Goal: Information Seeking & Learning: Learn about a topic

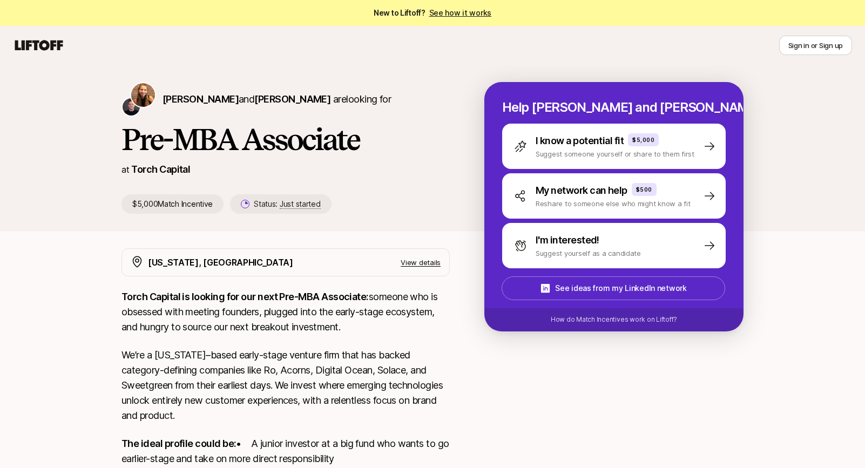
click at [384, 138] on h1 "Pre-MBA Associate" at bounding box center [286, 139] width 328 height 32
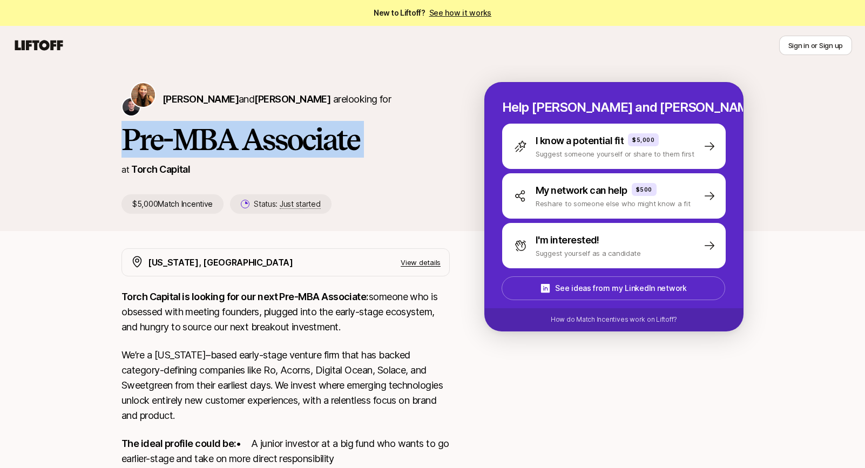
click at [384, 138] on h1 "Pre-MBA Associate" at bounding box center [286, 139] width 328 height 32
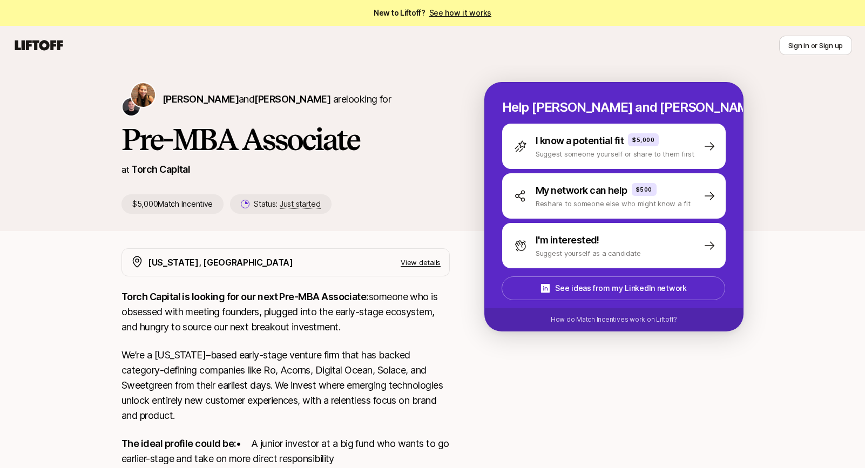
click at [424, 306] on p "Torch Capital is looking for our next Pre-MBA Associate: someone who is obsesse…" at bounding box center [286, 312] width 328 height 45
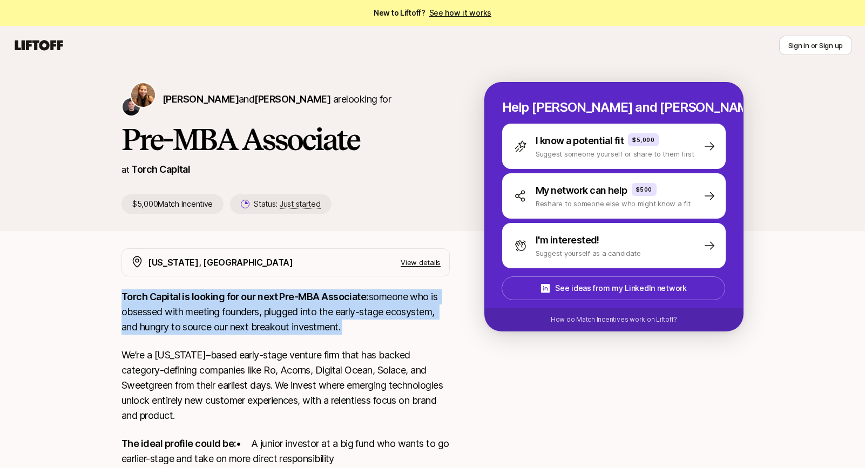
click at [424, 306] on p "Torch Capital is looking for our next Pre-MBA Associate: someone who is obsesse…" at bounding box center [286, 312] width 328 height 45
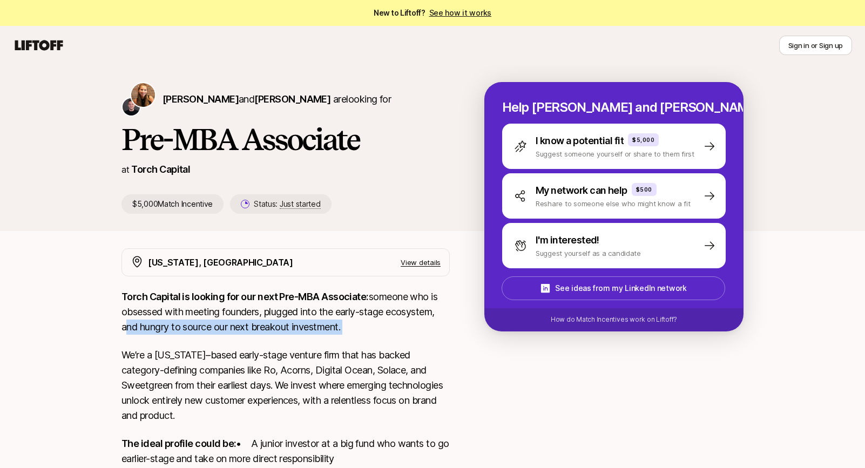
click at [446, 308] on p "Torch Capital is looking for our next Pre-MBA Associate: someone who is obsesse…" at bounding box center [286, 312] width 328 height 45
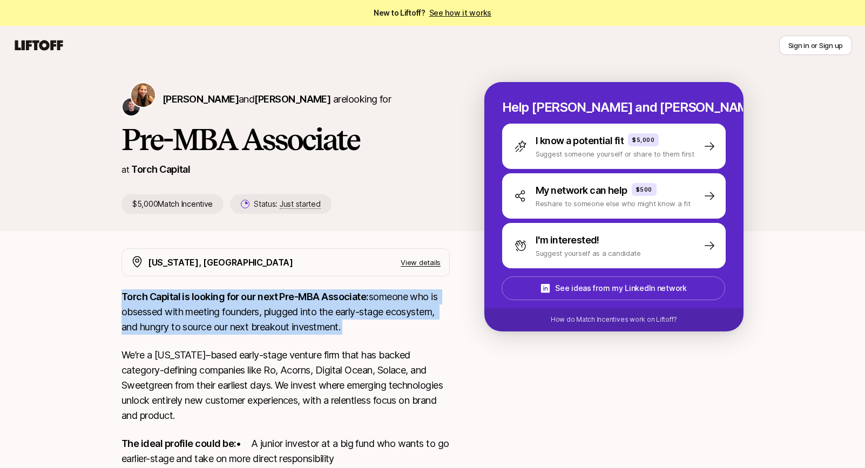
click at [446, 308] on p "Torch Capital is looking for our next Pre-MBA Associate: someone who is obsesse…" at bounding box center [286, 312] width 328 height 45
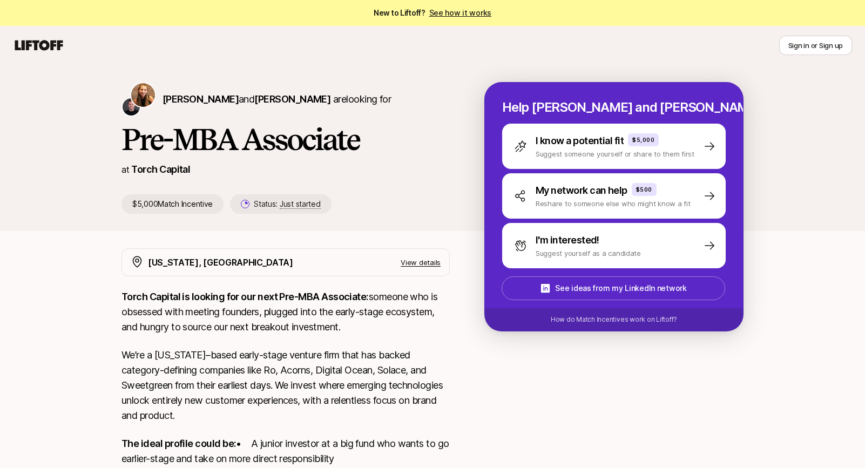
click at [457, 376] on div "[US_STATE], [GEOGRAPHIC_DATA] View details Torch Capital is looking for our nex…" at bounding box center [433, 435] width 648 height 372
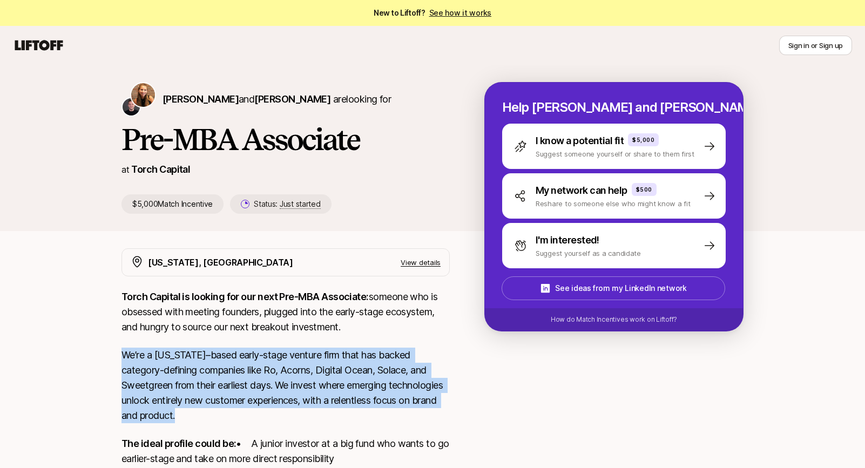
click at [457, 376] on div "[US_STATE], [GEOGRAPHIC_DATA] View details Torch Capital is looking for our nex…" at bounding box center [433, 435] width 648 height 372
click at [472, 375] on div "[US_STATE], [GEOGRAPHIC_DATA] View details Torch Capital is looking for our nex…" at bounding box center [433, 435] width 648 height 372
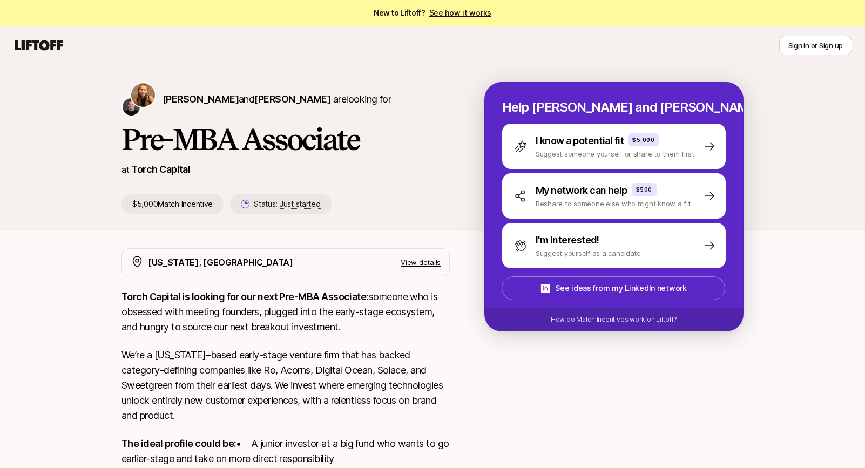
click at [472, 375] on div "[US_STATE], [GEOGRAPHIC_DATA] View details Torch Capital is looking for our nex…" at bounding box center [433, 435] width 648 height 372
click at [478, 379] on div "[US_STATE], [GEOGRAPHIC_DATA] View details Torch Capital is looking for our nex…" at bounding box center [433, 435] width 648 height 372
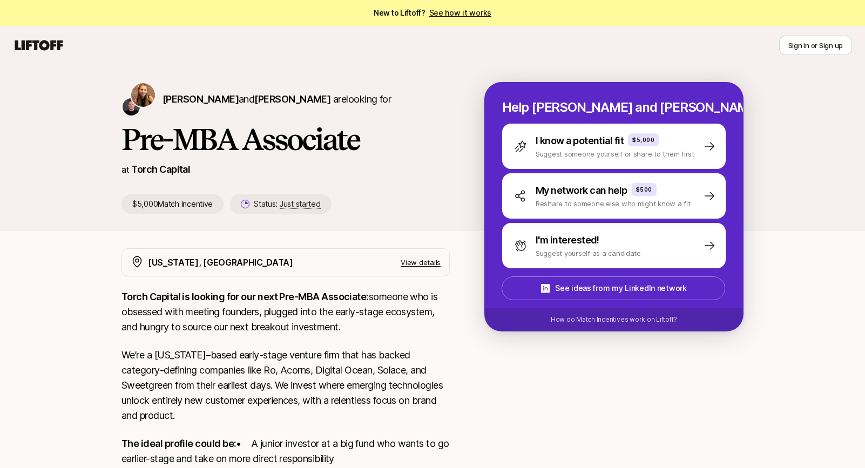
click at [475, 379] on div "[US_STATE], [GEOGRAPHIC_DATA] View details Torch Capital is looking for our nex…" at bounding box center [433, 435] width 648 height 372
click at [447, 381] on p "We’re a [US_STATE]–based early-stage venture firm that has backed category-defi…" at bounding box center [286, 386] width 328 height 76
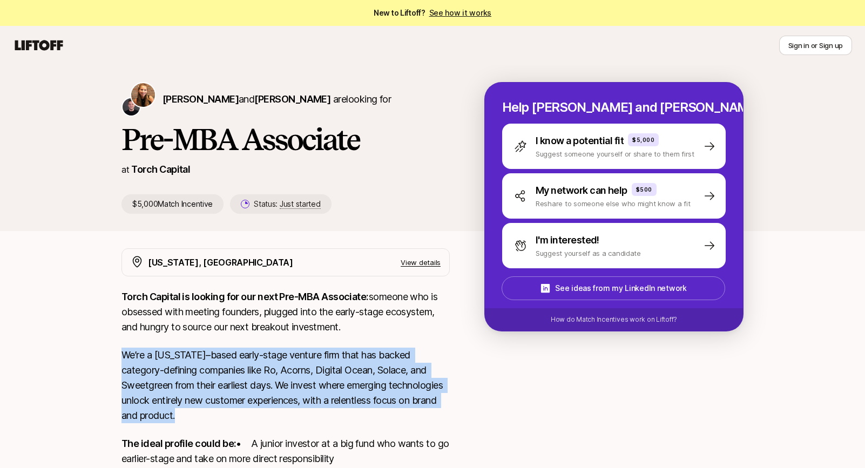
click at [447, 381] on p "We’re a [US_STATE]–based early-stage venture firm that has backed category-defi…" at bounding box center [286, 386] width 328 height 76
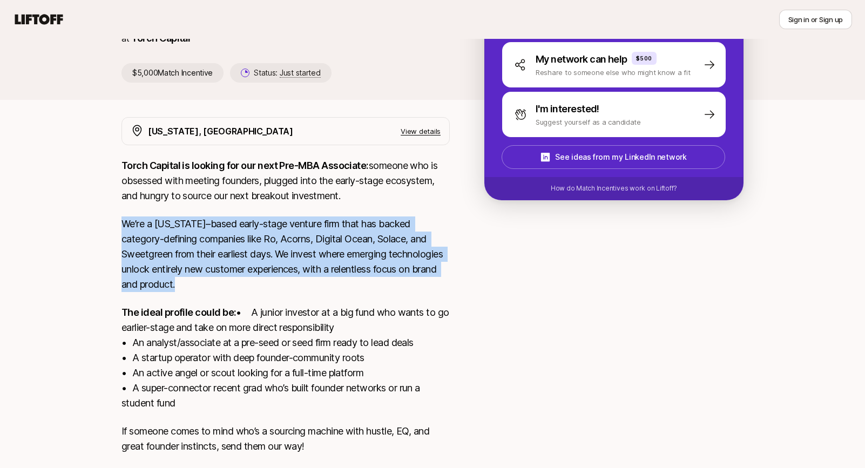
scroll to position [138, 0]
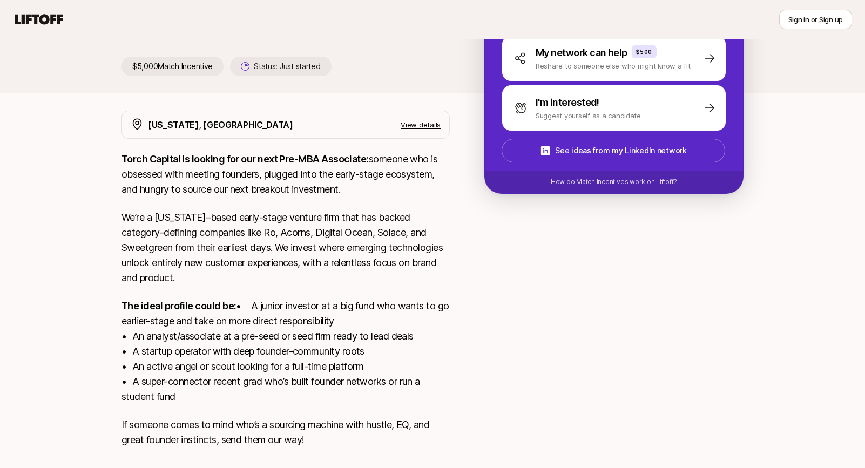
click at [454, 347] on div "[US_STATE], [GEOGRAPHIC_DATA] View details Torch Capital is looking for our nex…" at bounding box center [433, 297] width 648 height 372
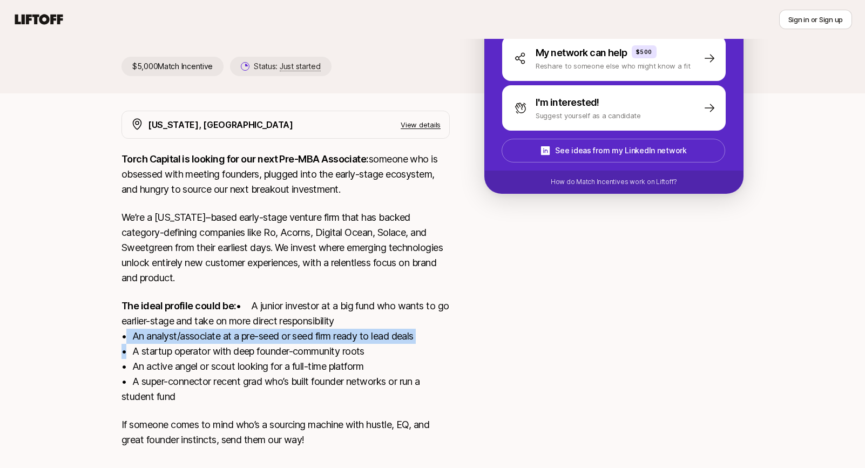
click at [454, 347] on div "[US_STATE], [GEOGRAPHIC_DATA] View details Torch Capital is looking for our nex…" at bounding box center [433, 297] width 648 height 372
click at [454, 355] on div "[US_STATE], [GEOGRAPHIC_DATA] View details Torch Capital is looking for our nex…" at bounding box center [433, 297] width 648 height 372
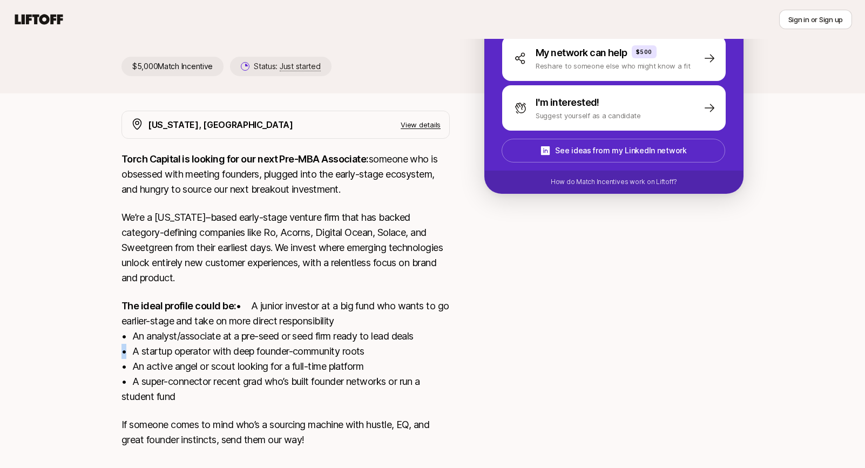
click at [454, 355] on div "[US_STATE], [GEOGRAPHIC_DATA] View details Torch Capital is looking for our nex…" at bounding box center [433, 297] width 648 height 372
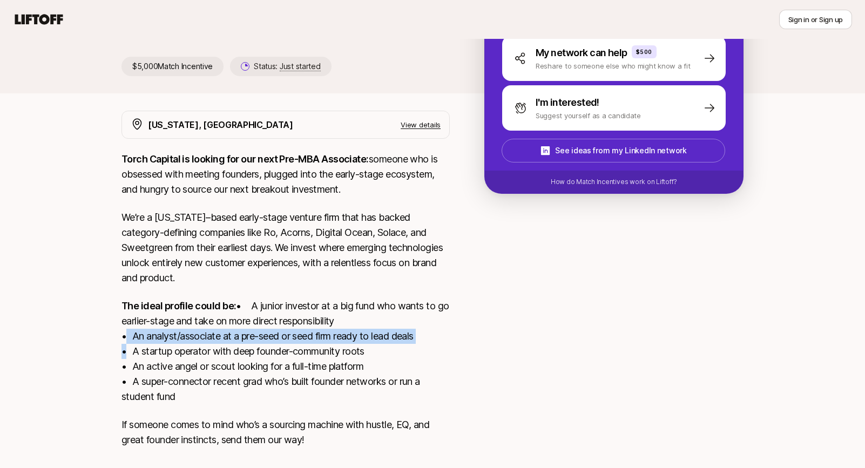
click at [454, 355] on div "[US_STATE], [GEOGRAPHIC_DATA] View details Torch Capital is looking for our nex…" at bounding box center [433, 297] width 648 height 372
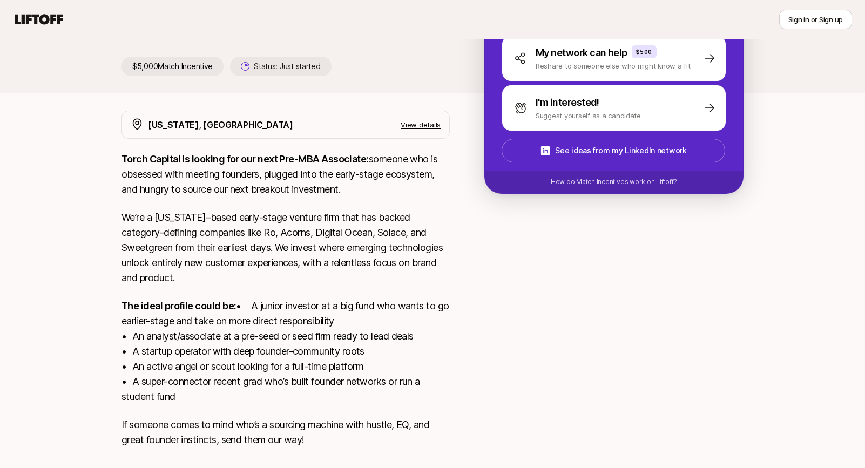
click at [454, 370] on div "[US_STATE], [GEOGRAPHIC_DATA] View details Torch Capital is looking for our nex…" at bounding box center [433, 297] width 648 height 372
click at [453, 384] on div "[US_STATE], [GEOGRAPHIC_DATA] View details Torch Capital is looking for our nex…" at bounding box center [433, 297] width 648 height 372
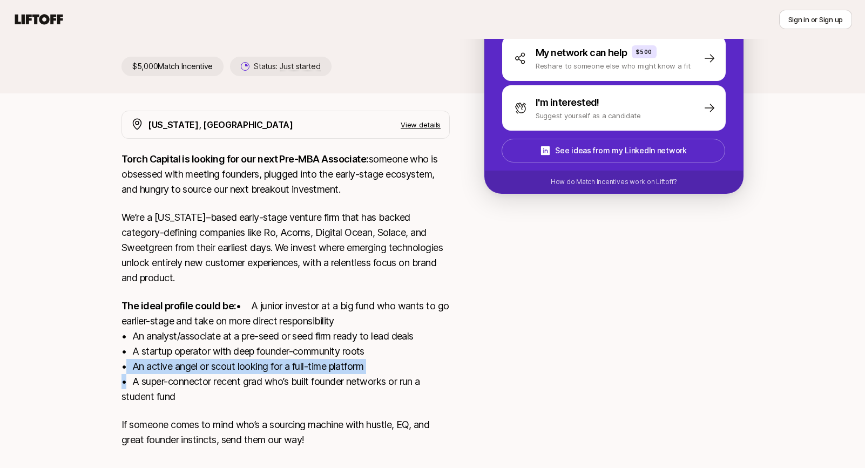
click at [453, 384] on div "[US_STATE], [GEOGRAPHIC_DATA] View details Torch Capital is looking for our nex…" at bounding box center [433, 297] width 648 height 372
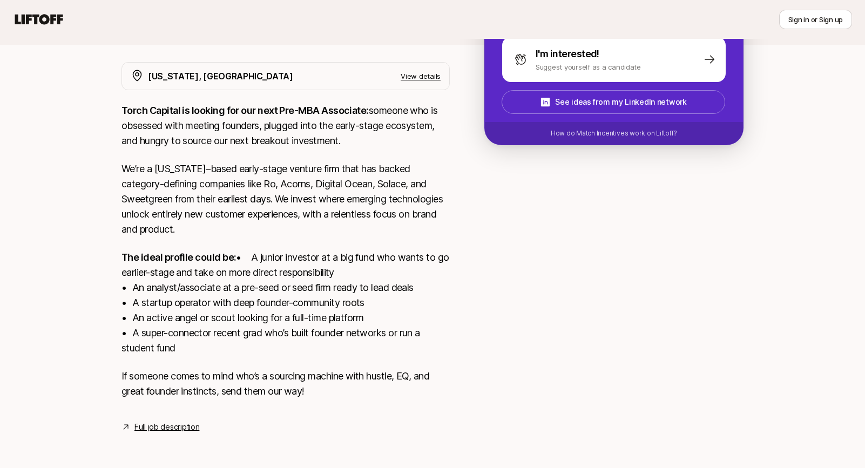
click at [463, 373] on div "[US_STATE], [GEOGRAPHIC_DATA] View details Torch Capital is looking for our nex…" at bounding box center [433, 248] width 648 height 372
click at [145, 430] on link "Full job description" at bounding box center [167, 427] width 65 height 13
drag, startPoint x: 398, startPoint y: 149, endPoint x: 395, endPoint y: 140, distance: 8.9
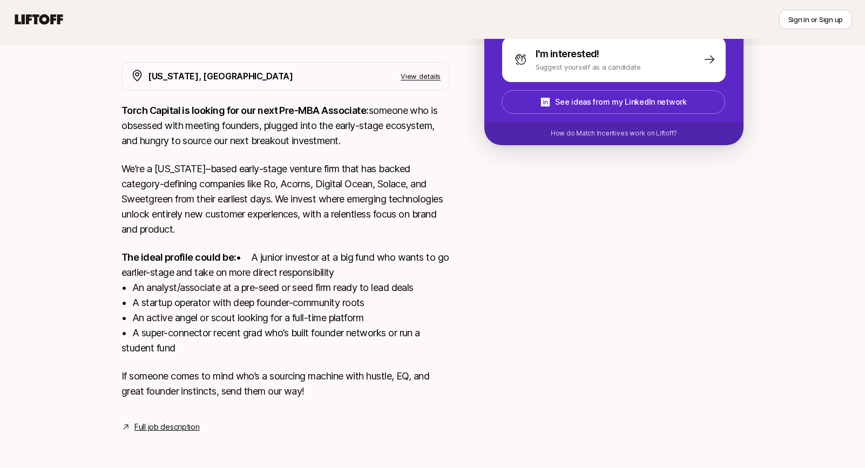
click at [397, 162] on p "We’re a [US_STATE]–based early-stage venture firm that has backed category-defi…" at bounding box center [286, 200] width 328 height 76
click at [396, 120] on p "Torch Capital is looking for our next Pre-MBA Associate: someone who is obsesse…" at bounding box center [286, 125] width 328 height 45
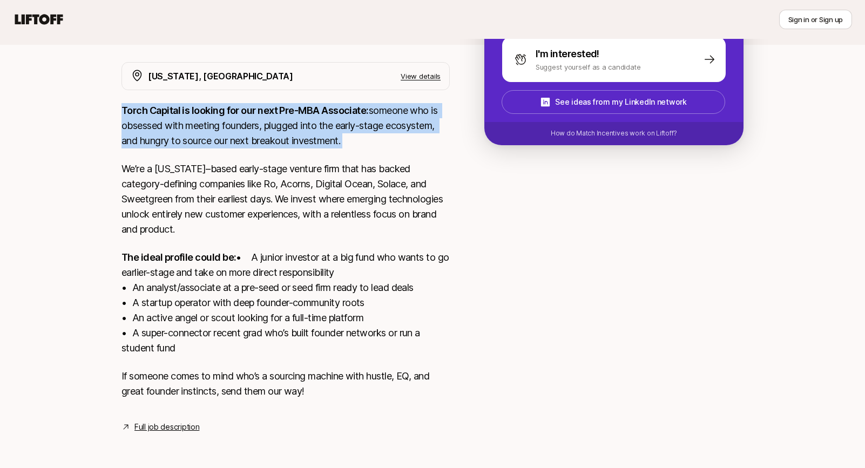
click at [396, 120] on p "Torch Capital is looking for our next Pre-MBA Associate: someone who is obsesse…" at bounding box center [286, 125] width 328 height 45
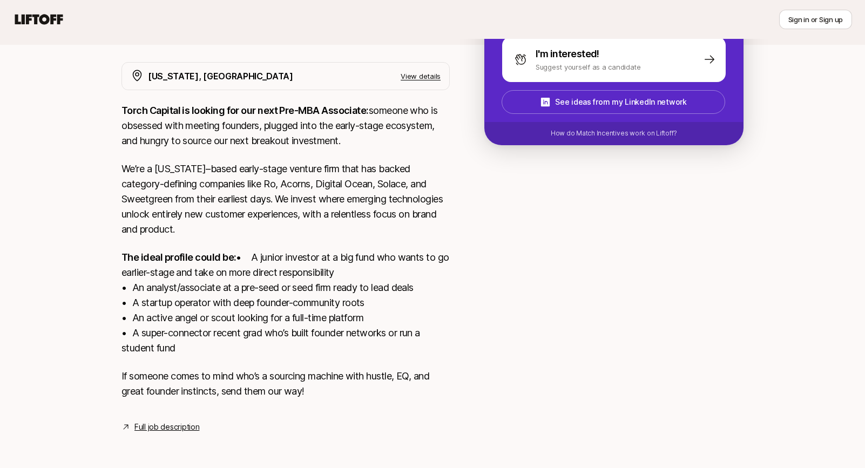
click at [497, 223] on div at bounding box center [614, 241] width 259 height 359
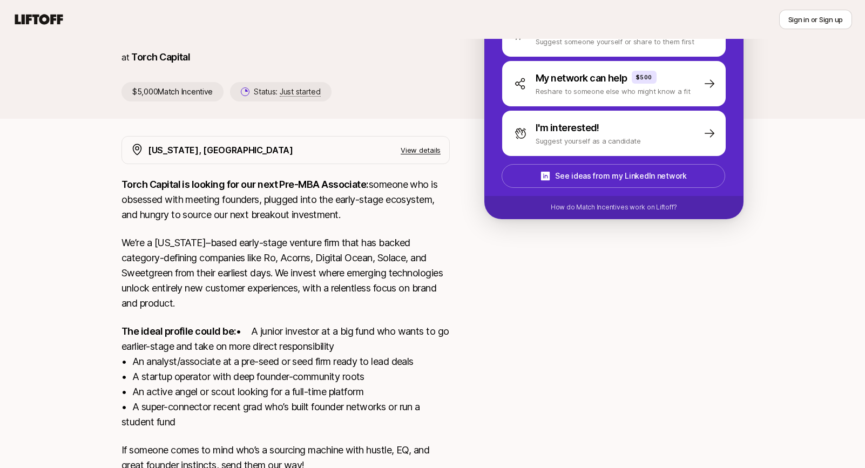
scroll to position [106, 0]
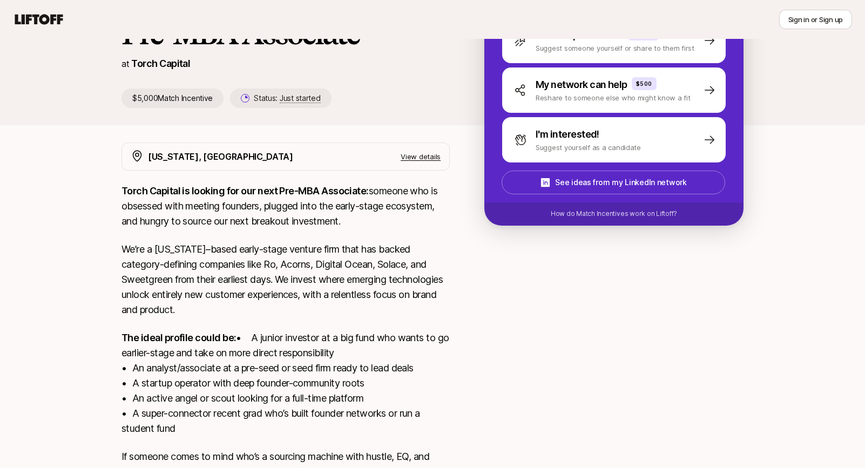
click at [466, 267] on div "[US_STATE], [GEOGRAPHIC_DATA] View details Torch Capital is looking for our nex…" at bounding box center [433, 329] width 648 height 372
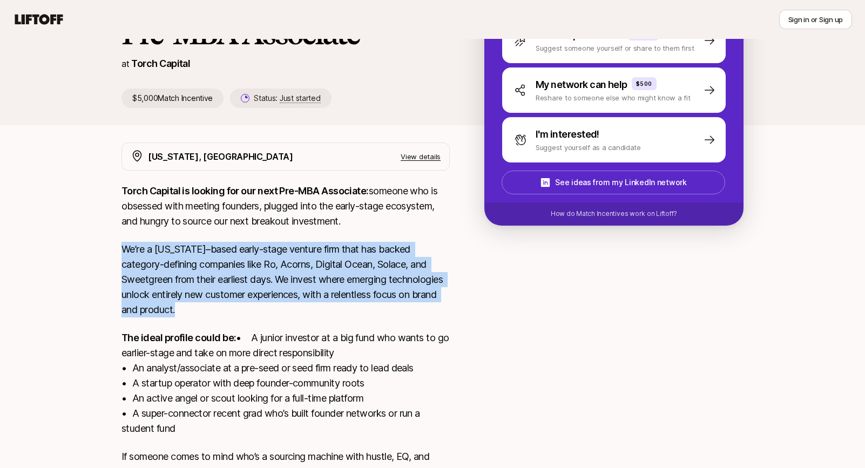
click at [466, 267] on div "[US_STATE], [GEOGRAPHIC_DATA] View details Torch Capital is looking for our nex…" at bounding box center [433, 329] width 648 height 372
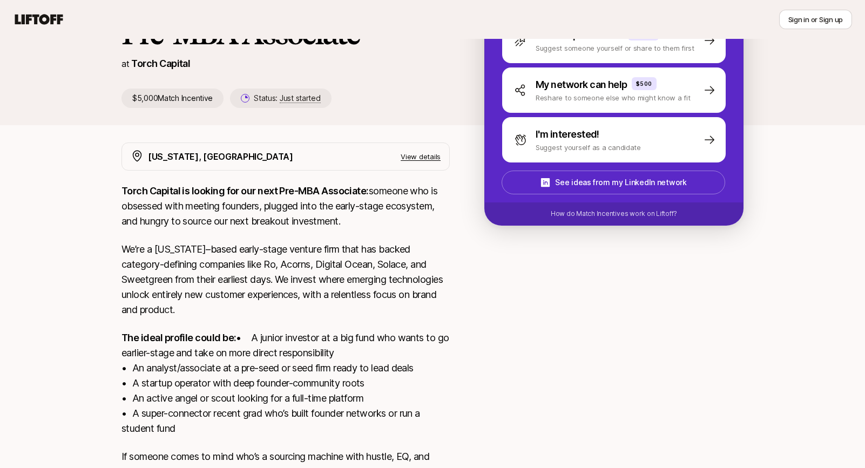
click at [508, 290] on div at bounding box center [614, 322] width 259 height 359
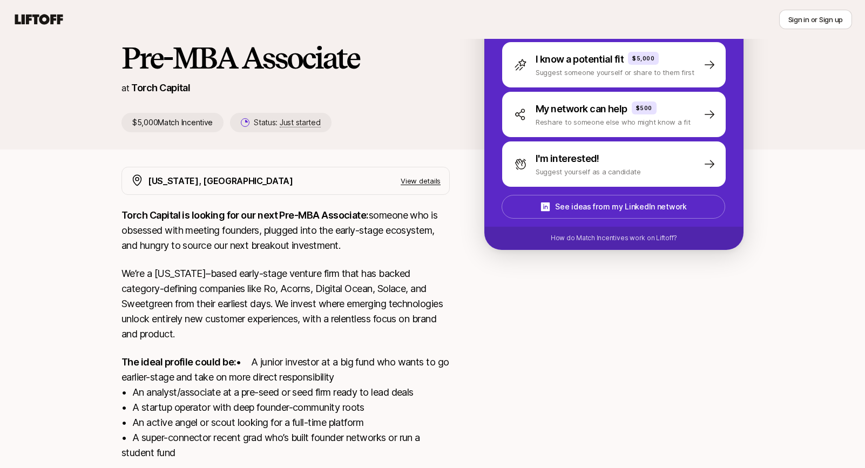
scroll to position [55, 0]
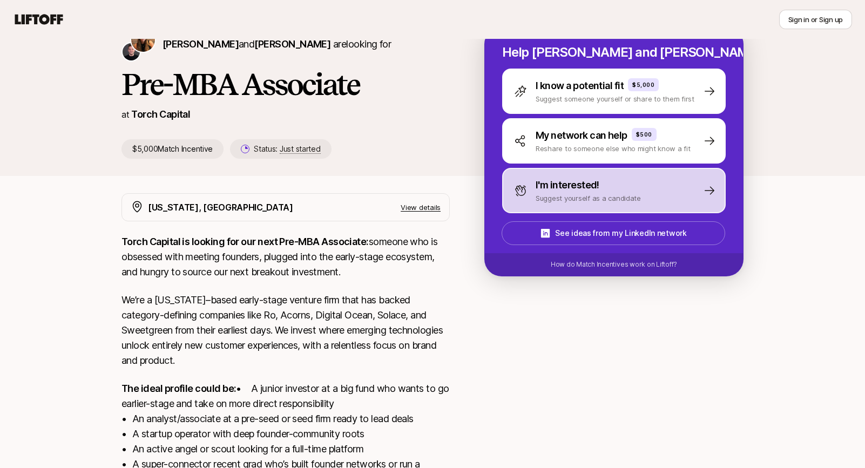
click at [651, 190] on div "I'm interested! Suggest yourself as a candidate" at bounding box center [614, 190] width 224 height 45
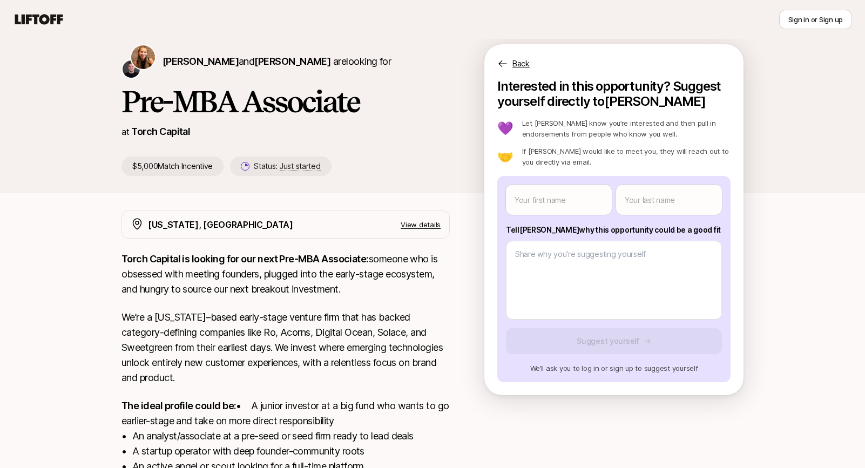
scroll to position [37, 0]
click at [524, 58] on p "Back" at bounding box center [521, 64] width 17 height 13
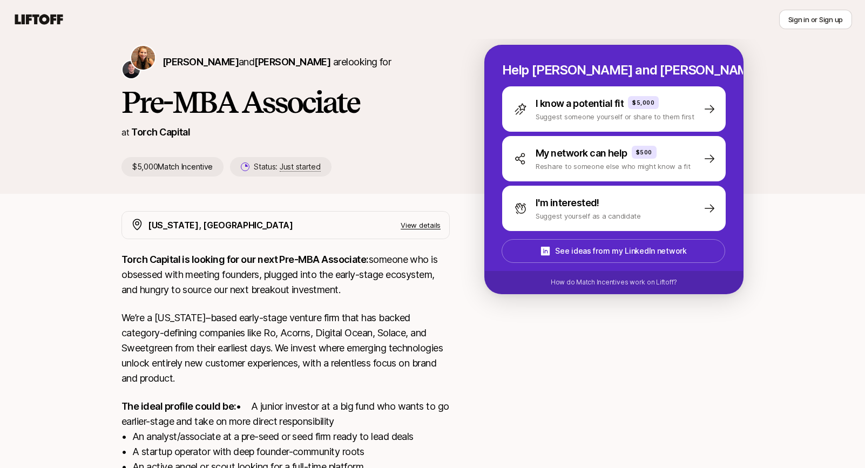
drag, startPoint x: 310, startPoint y: 272, endPoint x: 310, endPoint y: 264, distance: 8.1
click at [310, 271] on p "Torch Capital is looking for our next Pre-MBA Associate: someone who is obsesse…" at bounding box center [286, 274] width 328 height 45
